Goal: Task Accomplishment & Management: Manage account settings

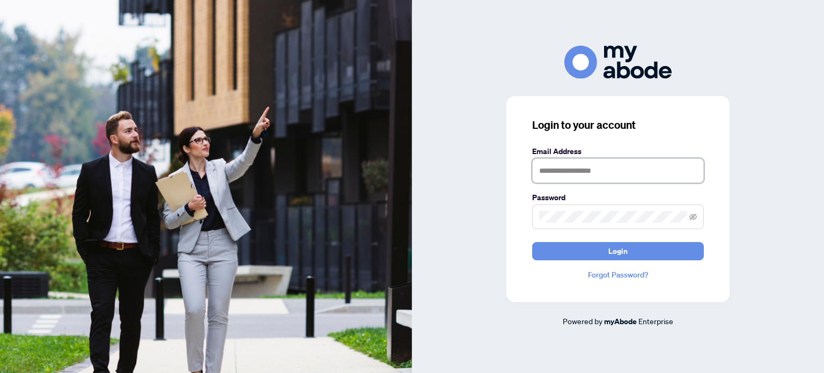
click at [558, 170] on input "text" at bounding box center [618, 170] width 172 height 25
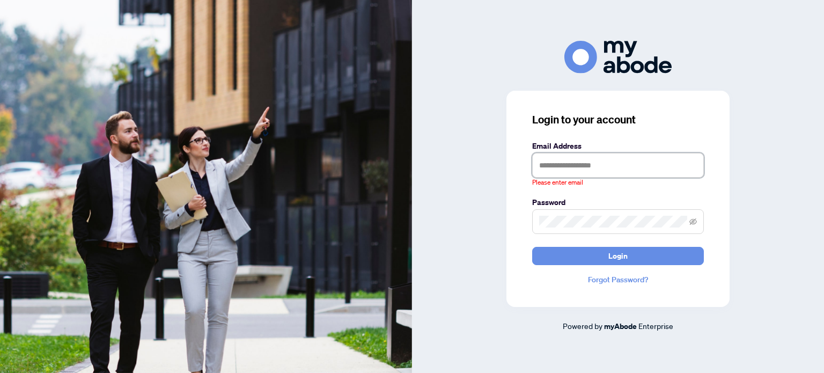
type input "**********"
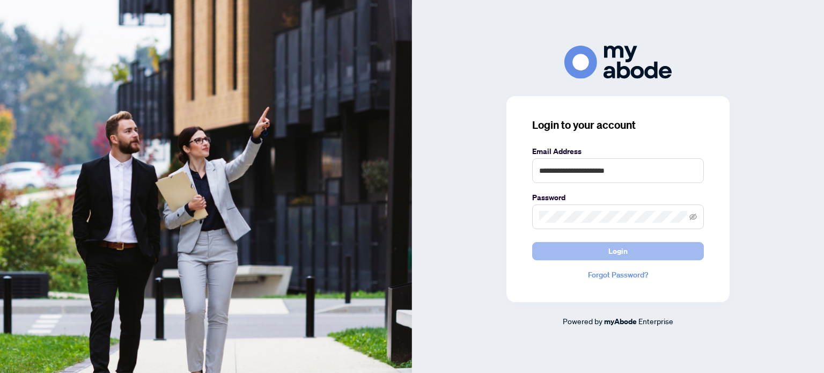
click at [558, 252] on button "Login" at bounding box center [618, 251] width 172 height 18
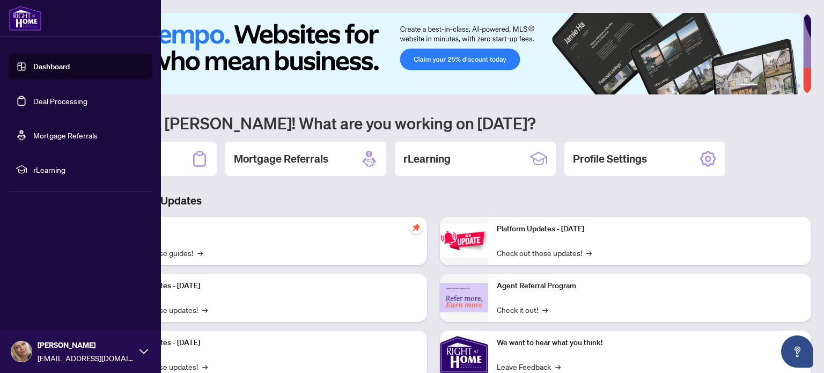
click at [56, 70] on link "Dashboard" at bounding box center [51, 67] width 36 height 10
click at [64, 98] on link "Deal Processing" at bounding box center [60, 101] width 54 height 10
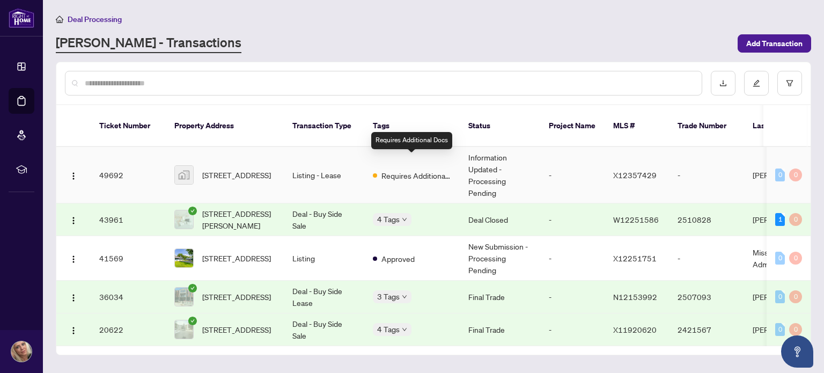
click at [391, 170] on span "Requires Additional Docs" at bounding box center [417, 176] width 70 height 12
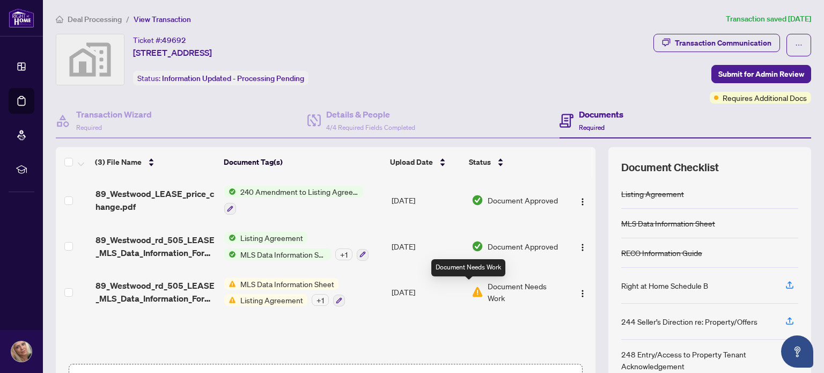
click at [472, 289] on img at bounding box center [478, 292] width 12 height 12
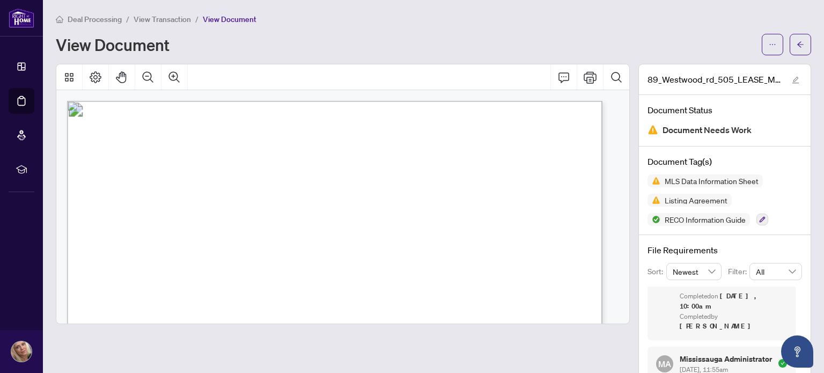
scroll to position [161, 0]
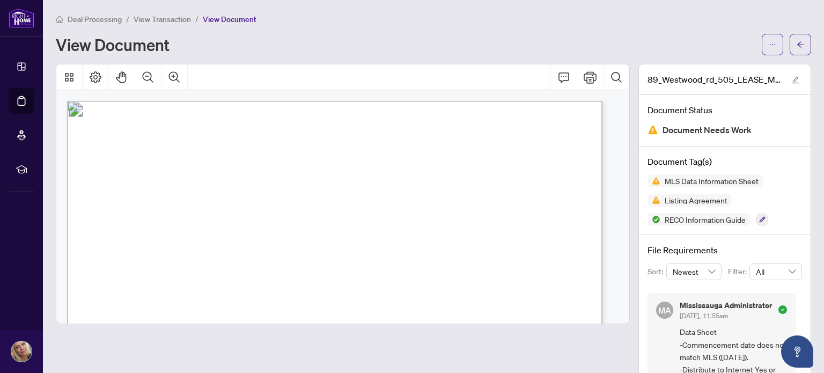
click at [551, 47] on div "View Document" at bounding box center [406, 44] width 700 height 17
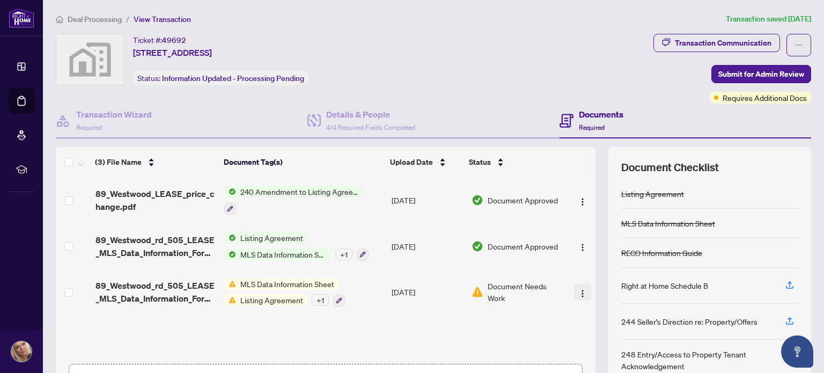
click at [578, 289] on img "button" at bounding box center [582, 293] width 9 height 9
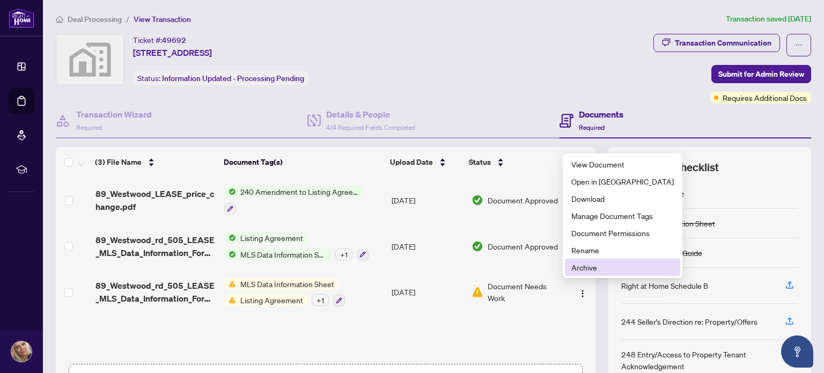
click at [578, 268] on span "Archive" at bounding box center [622, 267] width 102 height 12
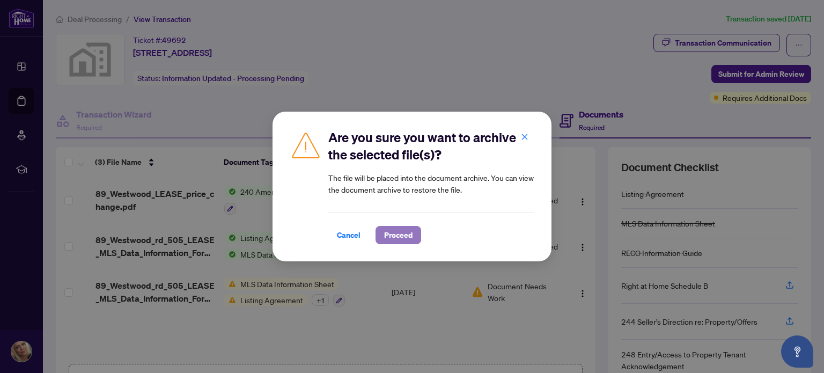
click at [414, 238] on button "Proceed" at bounding box center [399, 235] width 46 height 18
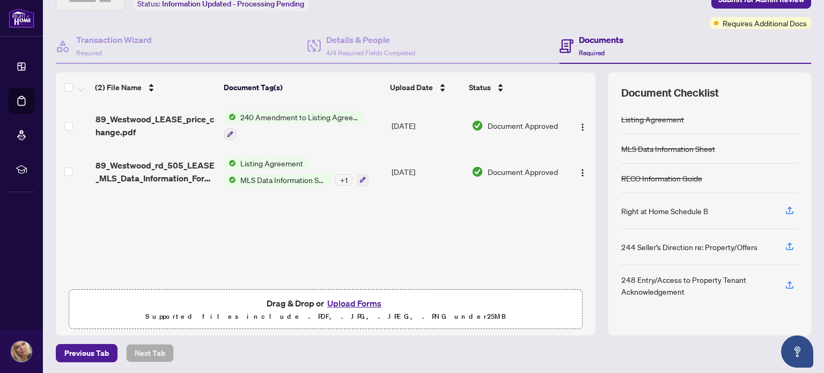
scroll to position [75, 0]
click at [367, 304] on button "Upload Forms" at bounding box center [354, 303] width 61 height 14
